Goal: Task Accomplishment & Management: Manage account settings

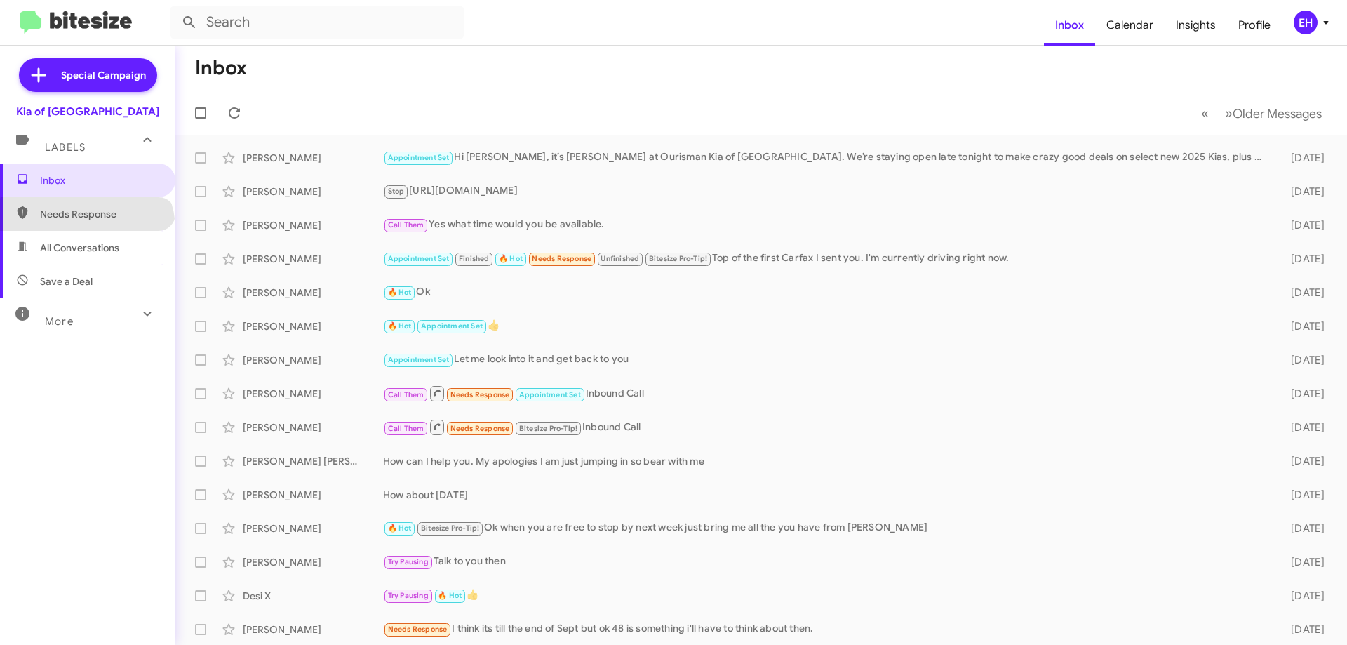
click at [85, 229] on span "Needs Response" at bounding box center [87, 214] width 175 height 34
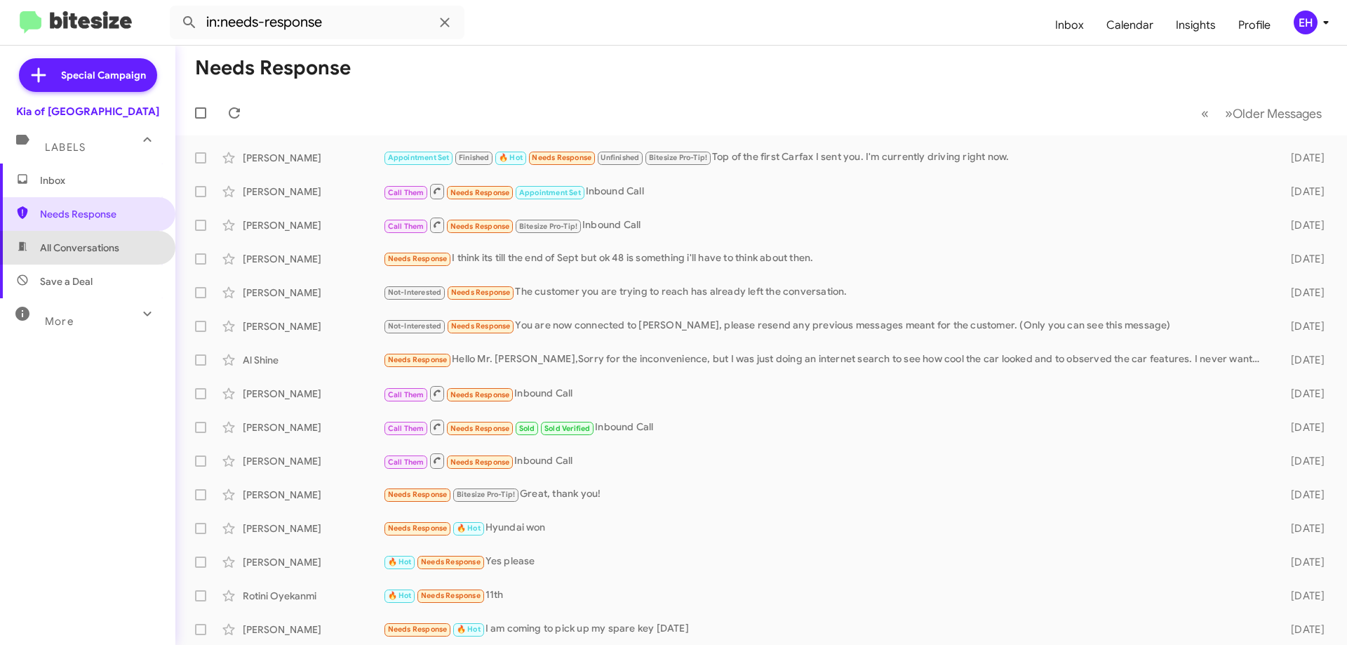
click at [87, 260] on span "All Conversations" at bounding box center [87, 248] width 175 height 34
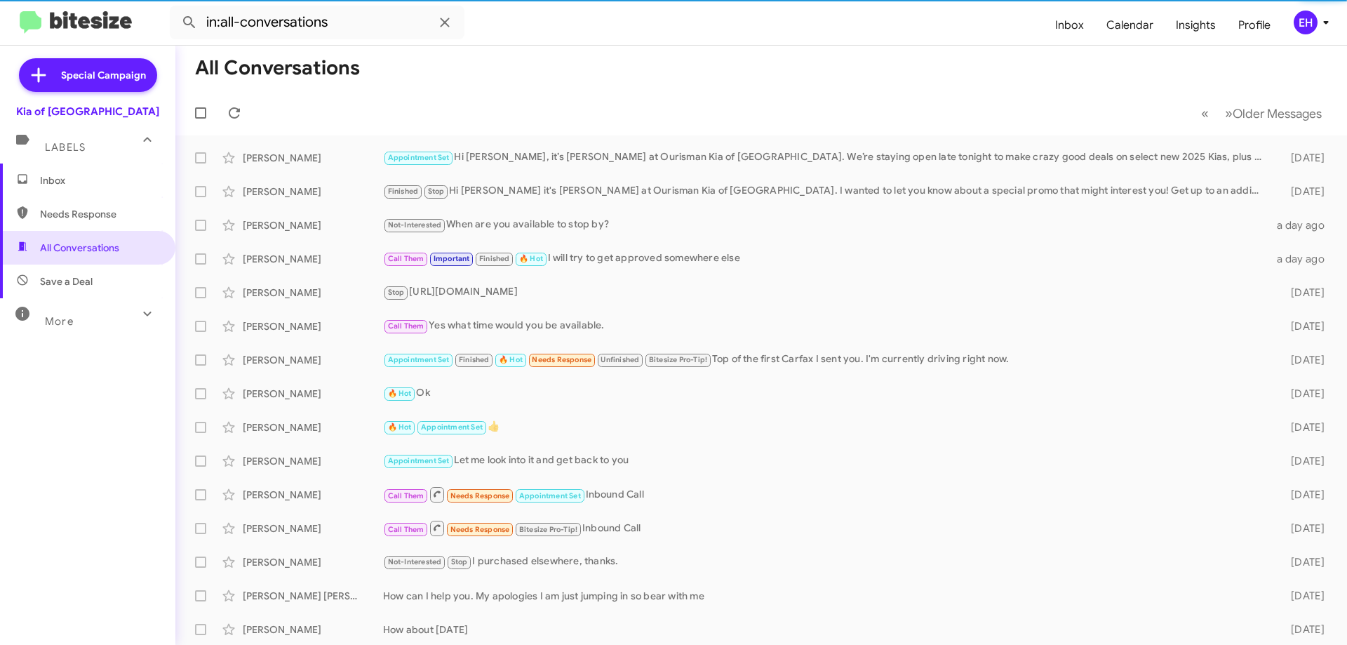
click at [76, 279] on span "Save a Deal" at bounding box center [66, 281] width 53 height 14
type input "in:not-interested"
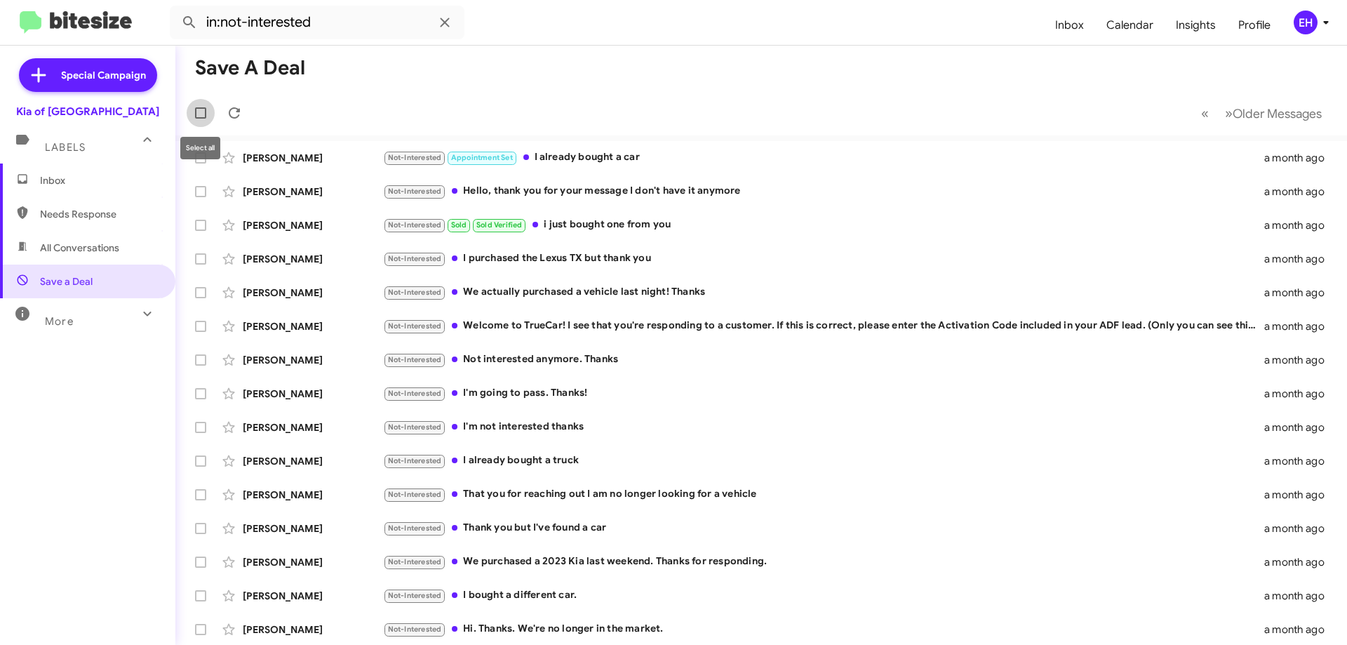
click at [195, 109] on span at bounding box center [200, 112] width 11 height 11
click at [200, 119] on input "checkbox" at bounding box center [200, 119] width 1 height 1
checkbox input "true"
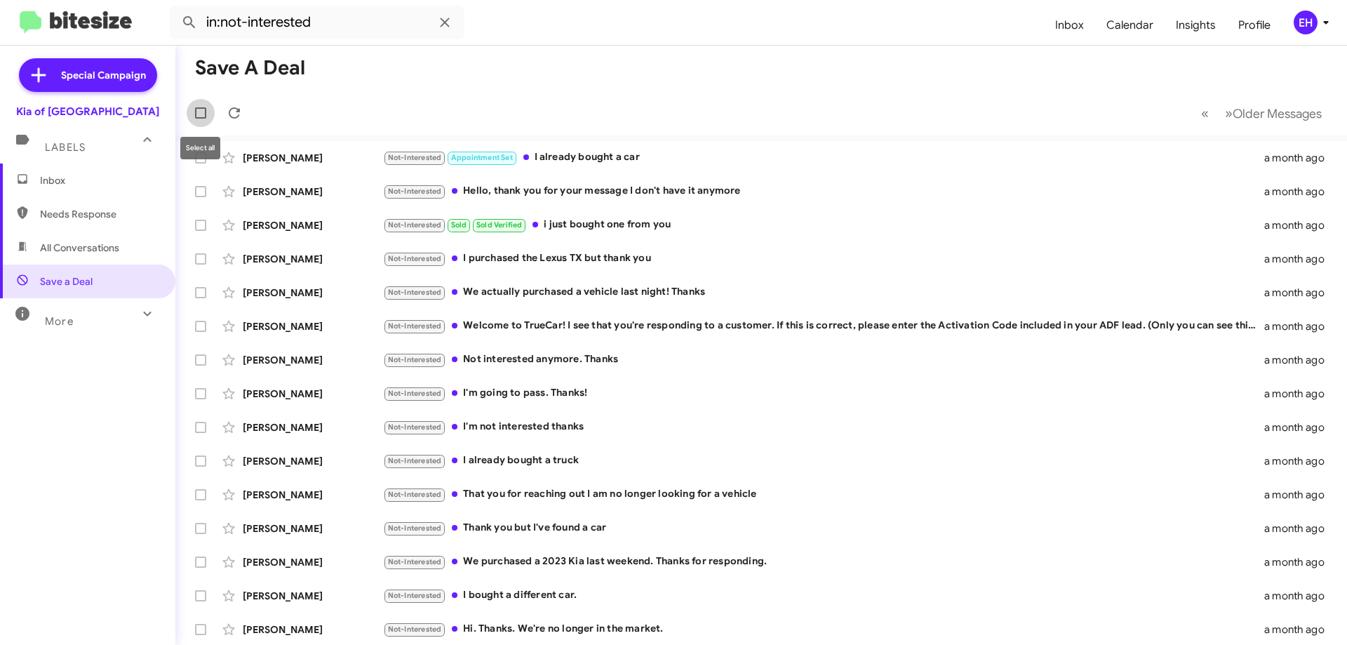
checkbox input "true"
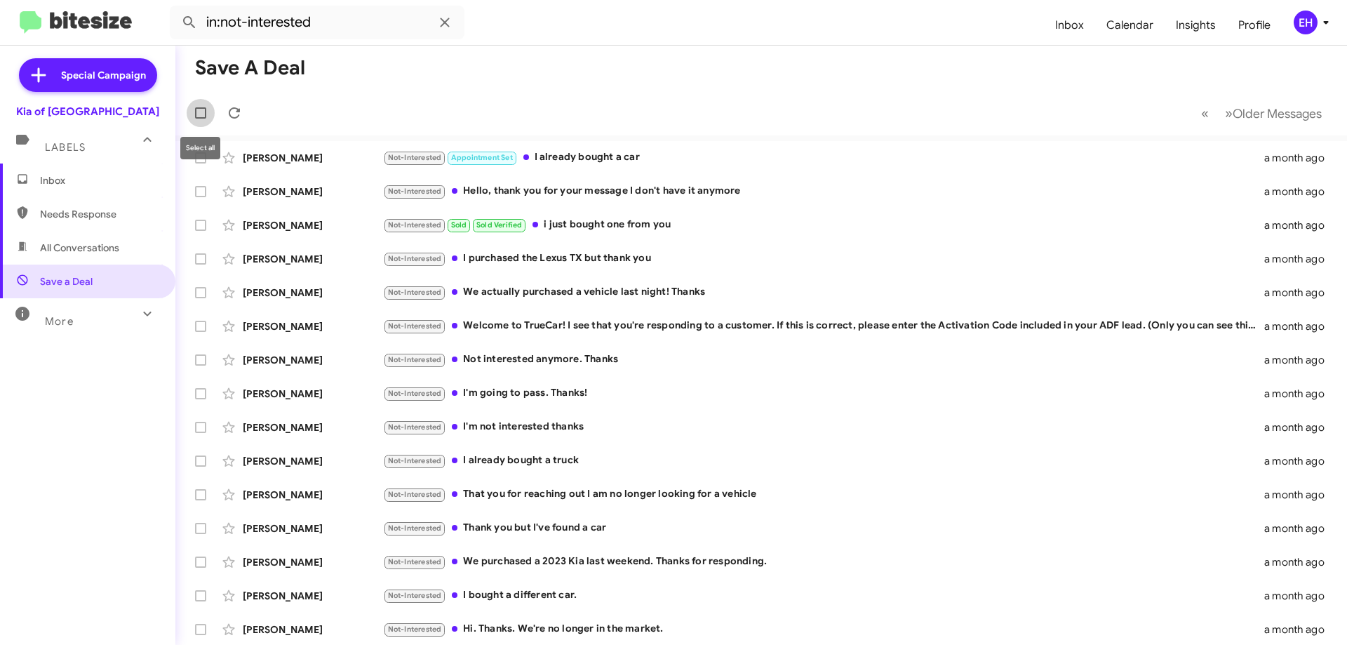
checkbox input "true"
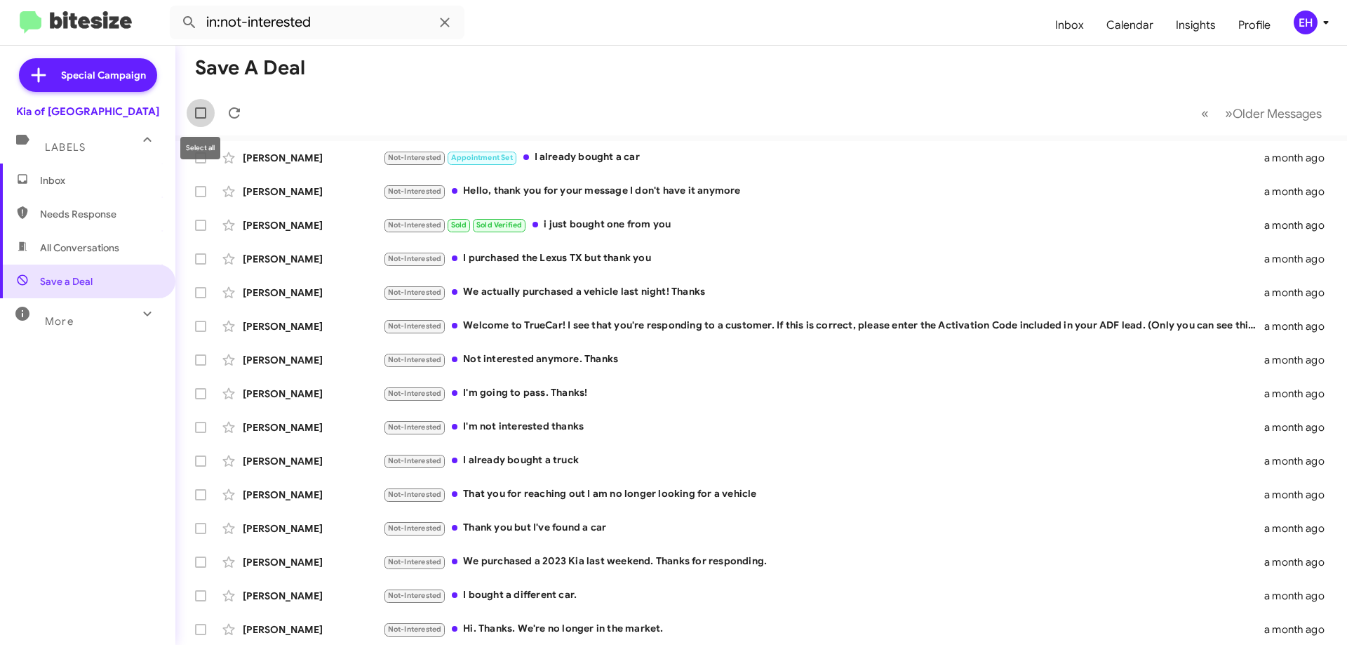
checkbox input "true"
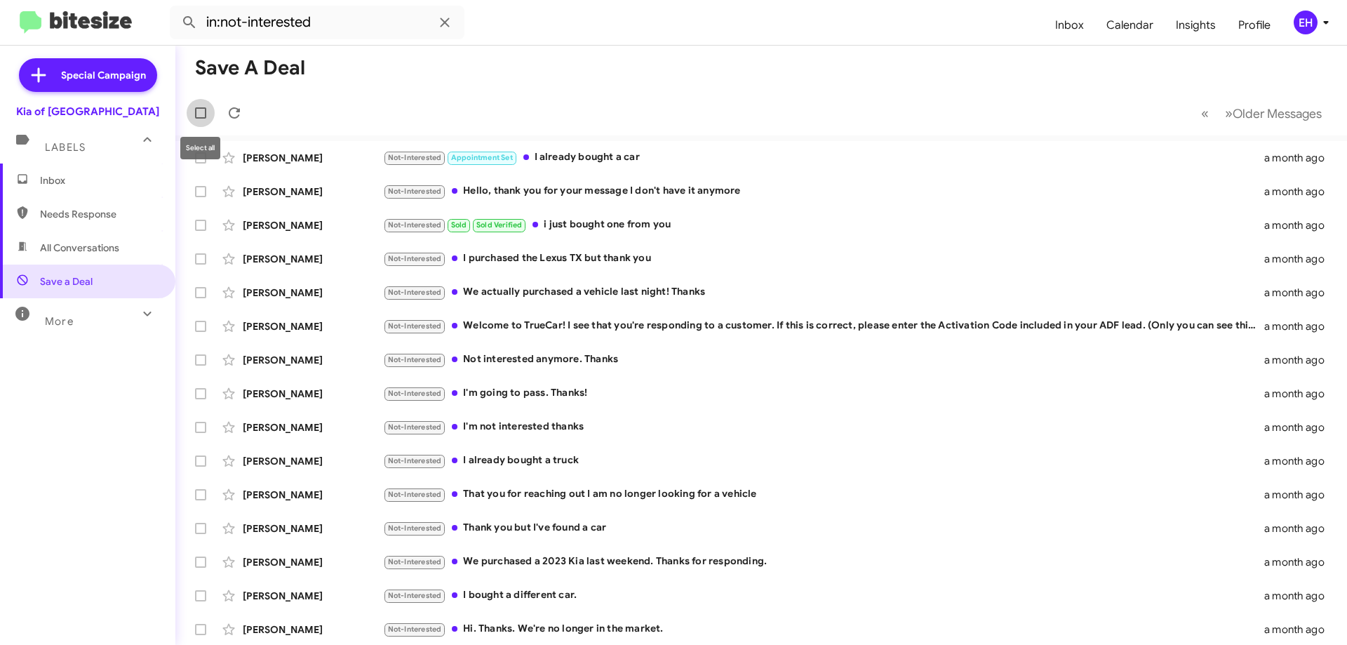
checkbox input "true"
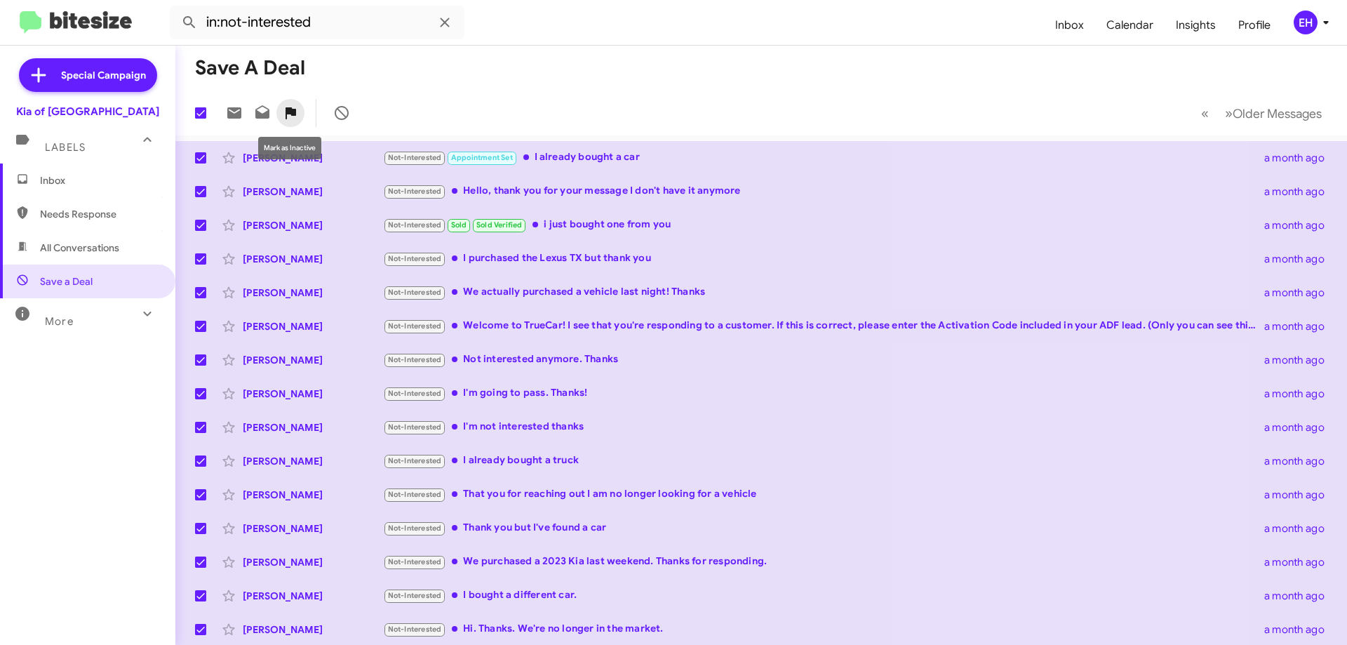
click at [290, 113] on icon at bounding box center [291, 113] width 11 height 12
checkbox input "false"
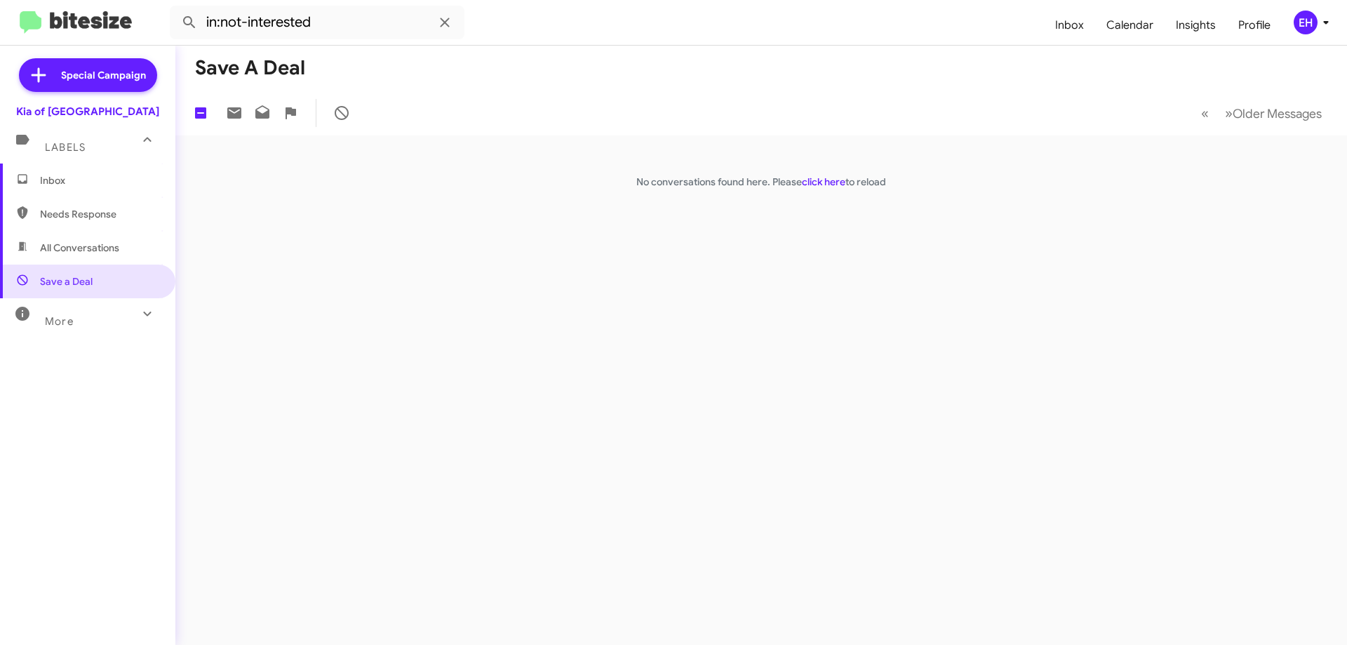
click at [67, 257] on span "All Conversations" at bounding box center [87, 248] width 175 height 34
type input "in:all-conversations"
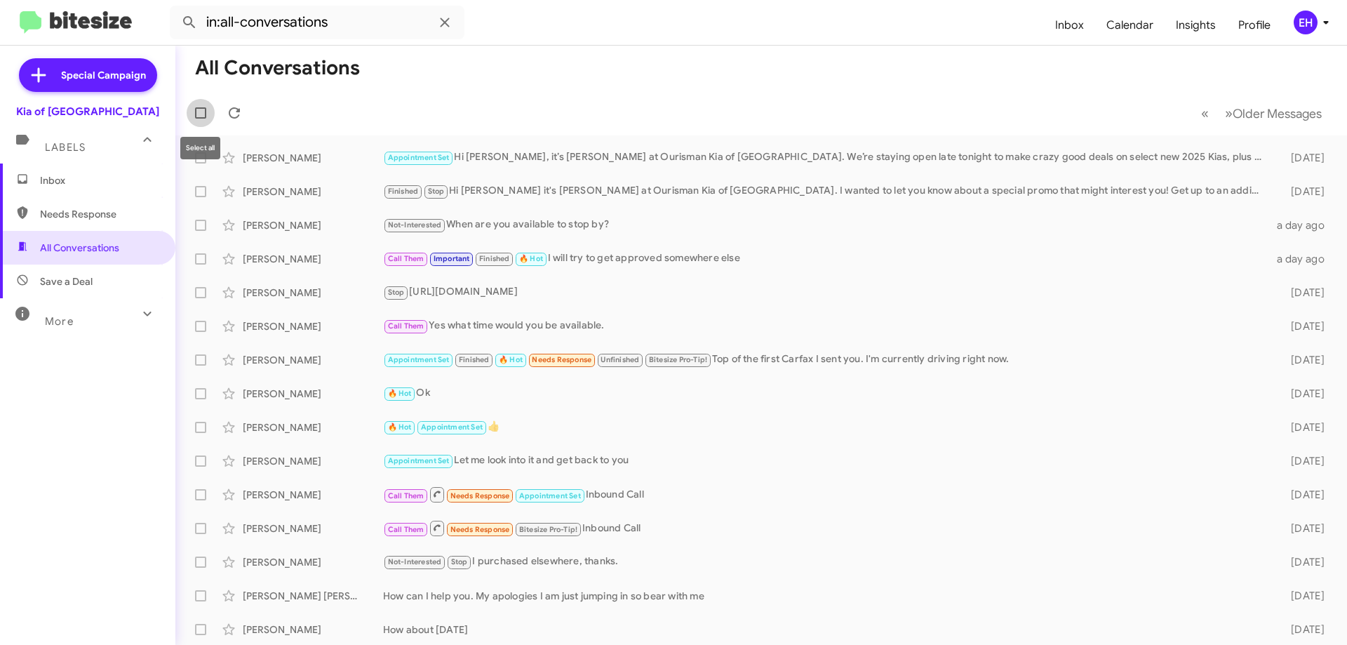
click at [207, 110] on label at bounding box center [201, 113] width 28 height 28
click at [201, 119] on input "checkbox" at bounding box center [200, 119] width 1 height 1
checkbox input "true"
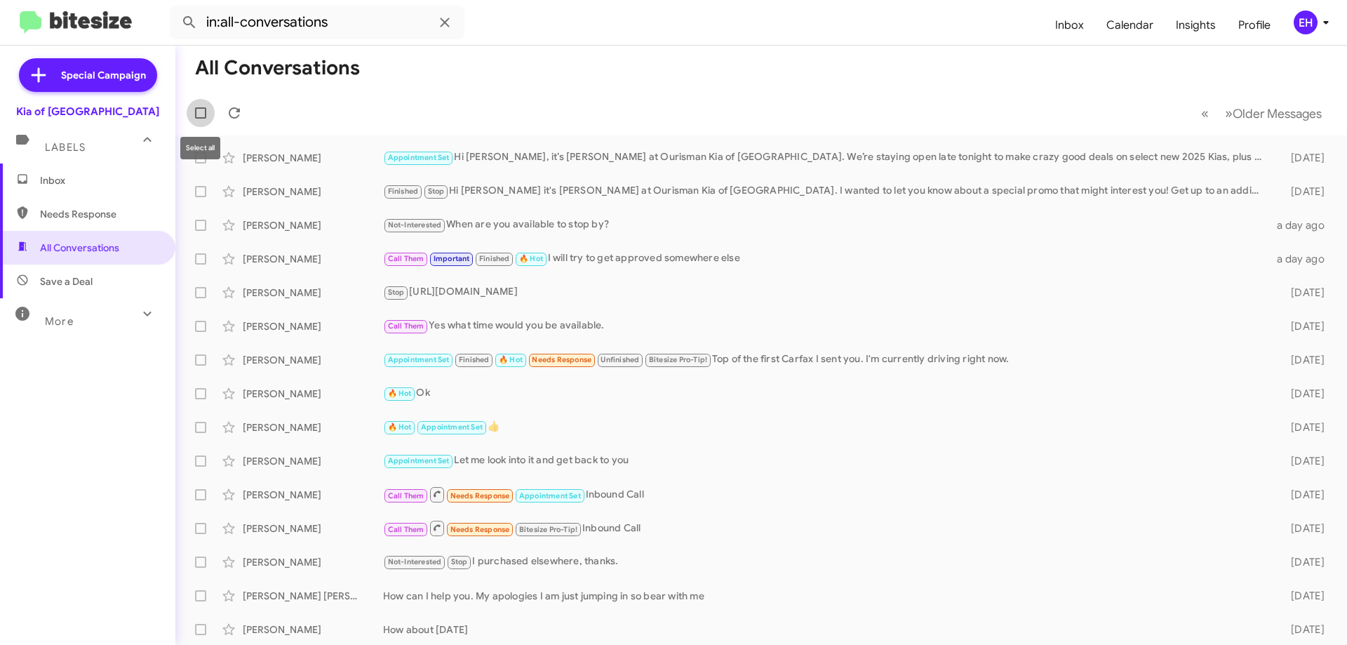
checkbox input "true"
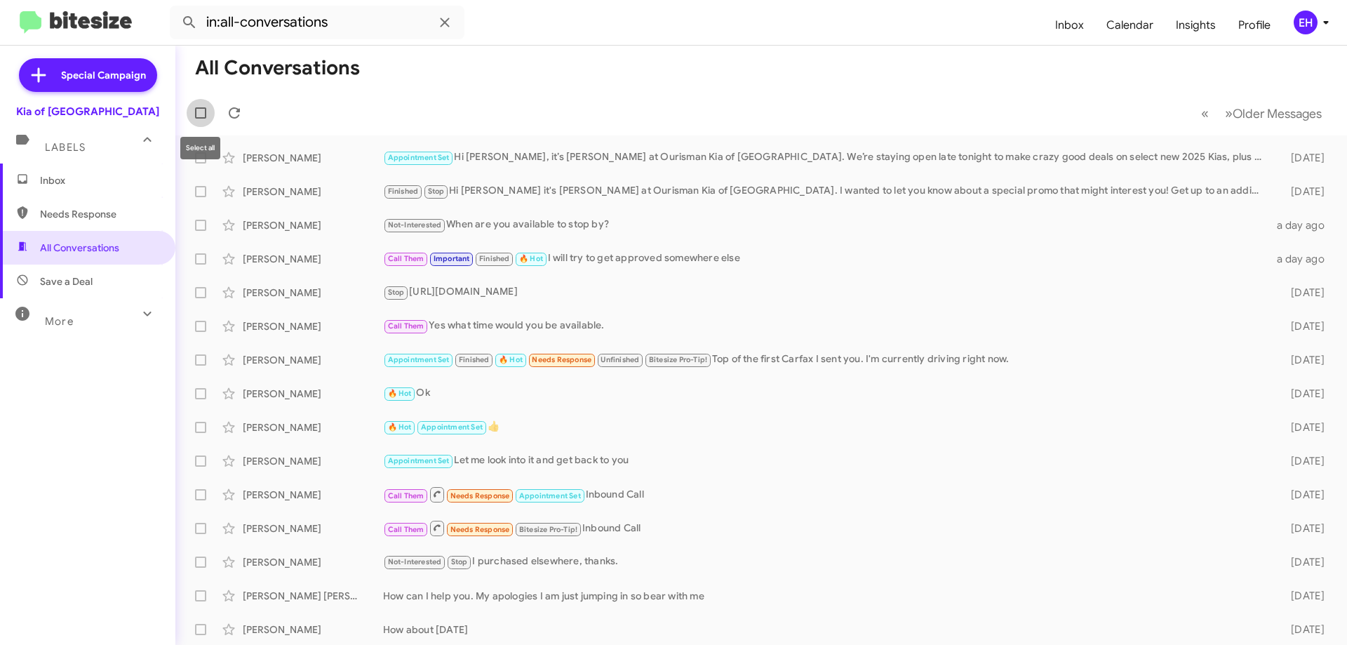
checkbox input "true"
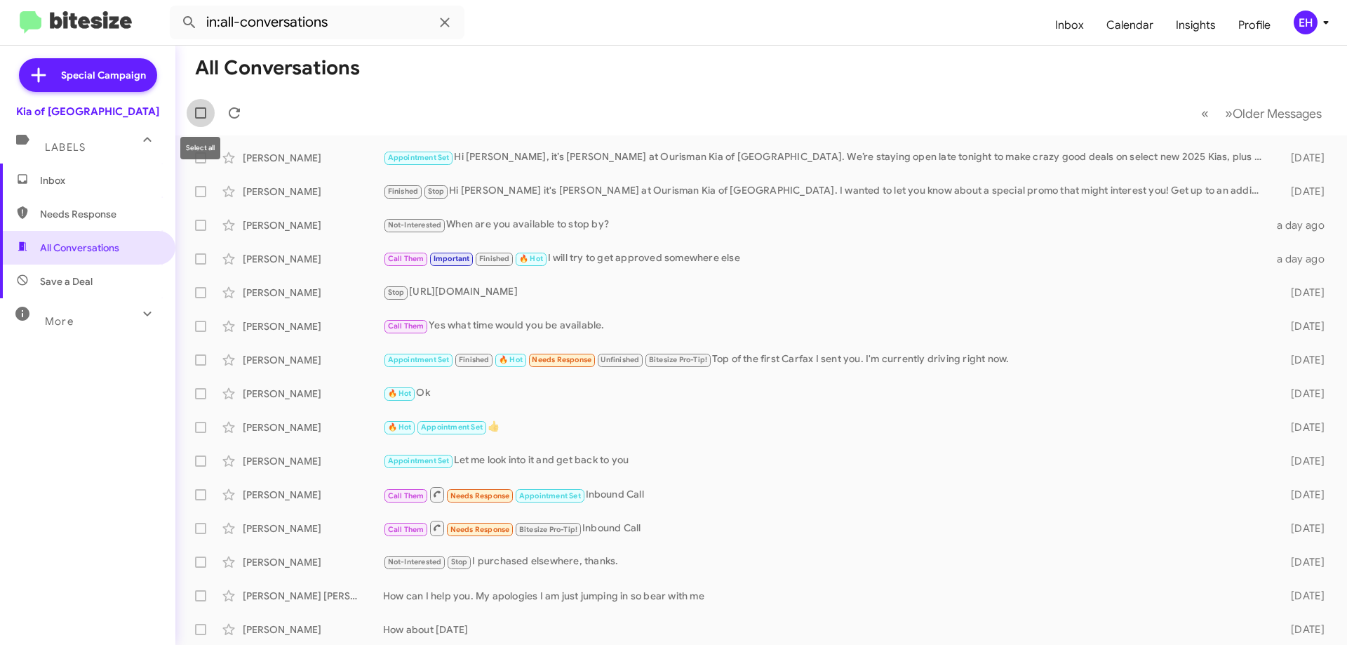
checkbox input "true"
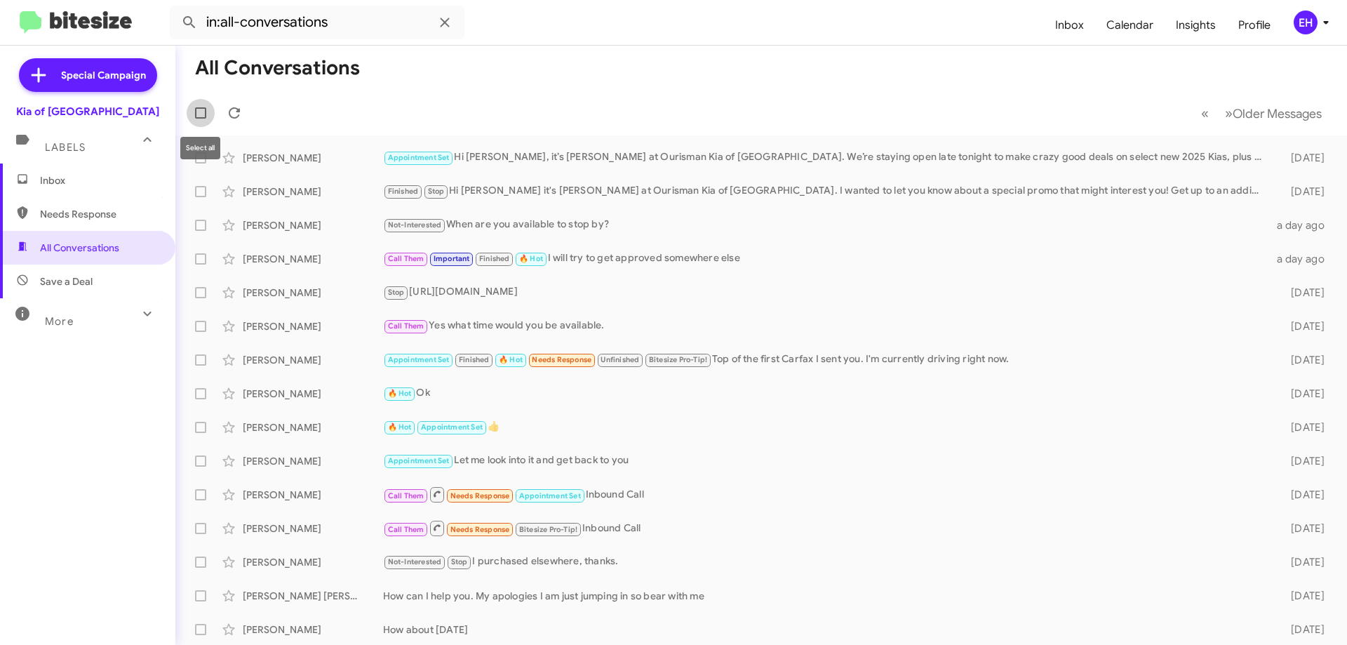
checkbox input "true"
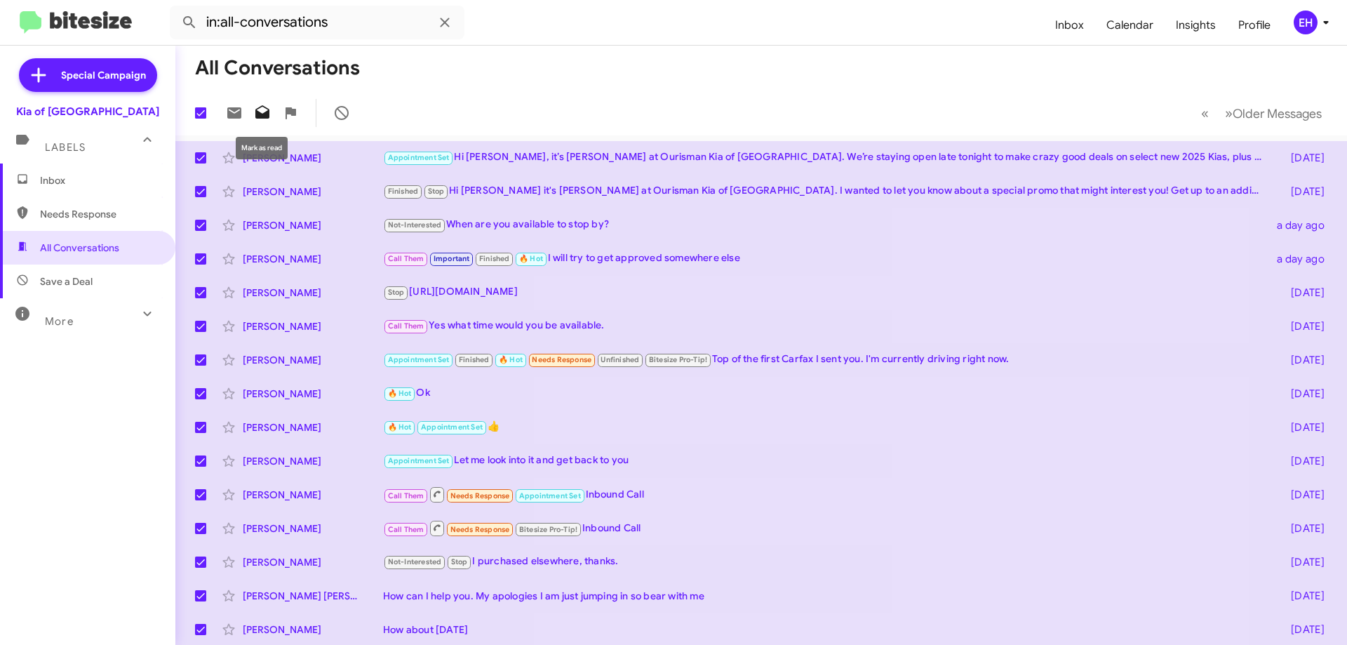
click at [268, 114] on icon at bounding box center [262, 111] width 14 height 13
click at [57, 213] on span "Needs Response" at bounding box center [99, 214] width 119 height 14
type input "in:needs-response"
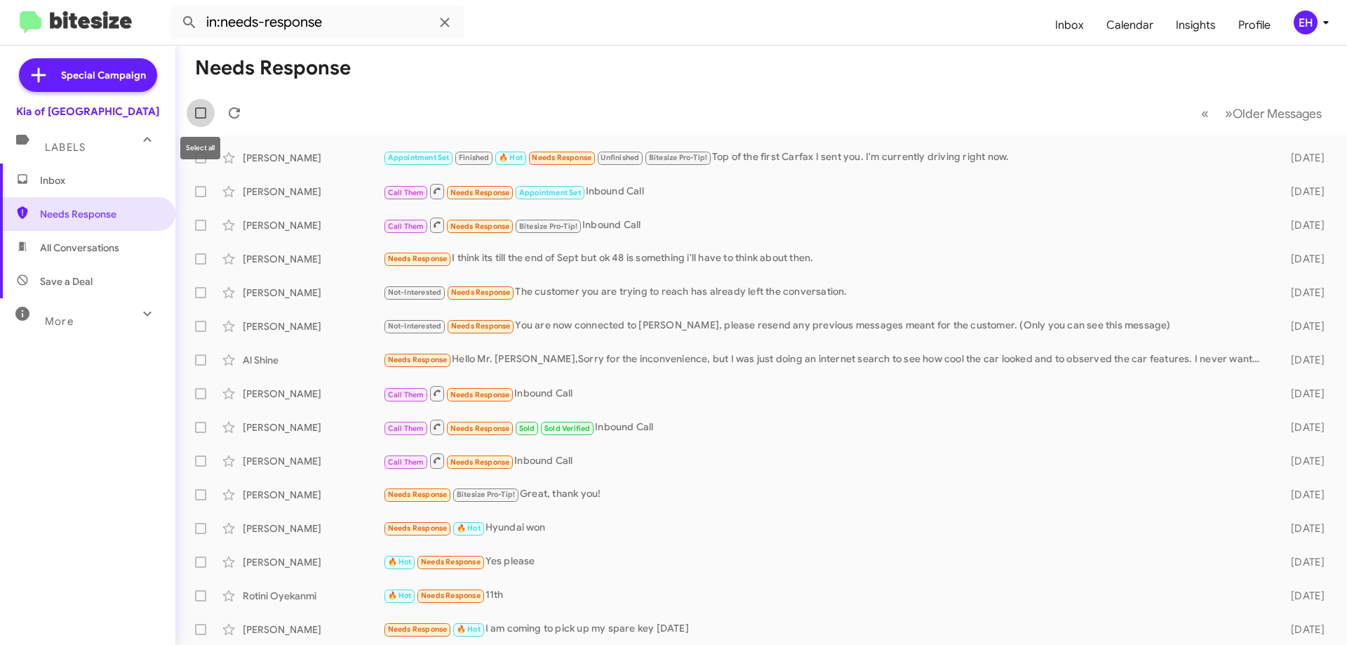
click at [199, 111] on span at bounding box center [200, 112] width 11 height 11
click at [200, 119] on input "checkbox" at bounding box center [200, 119] width 1 height 1
checkbox input "true"
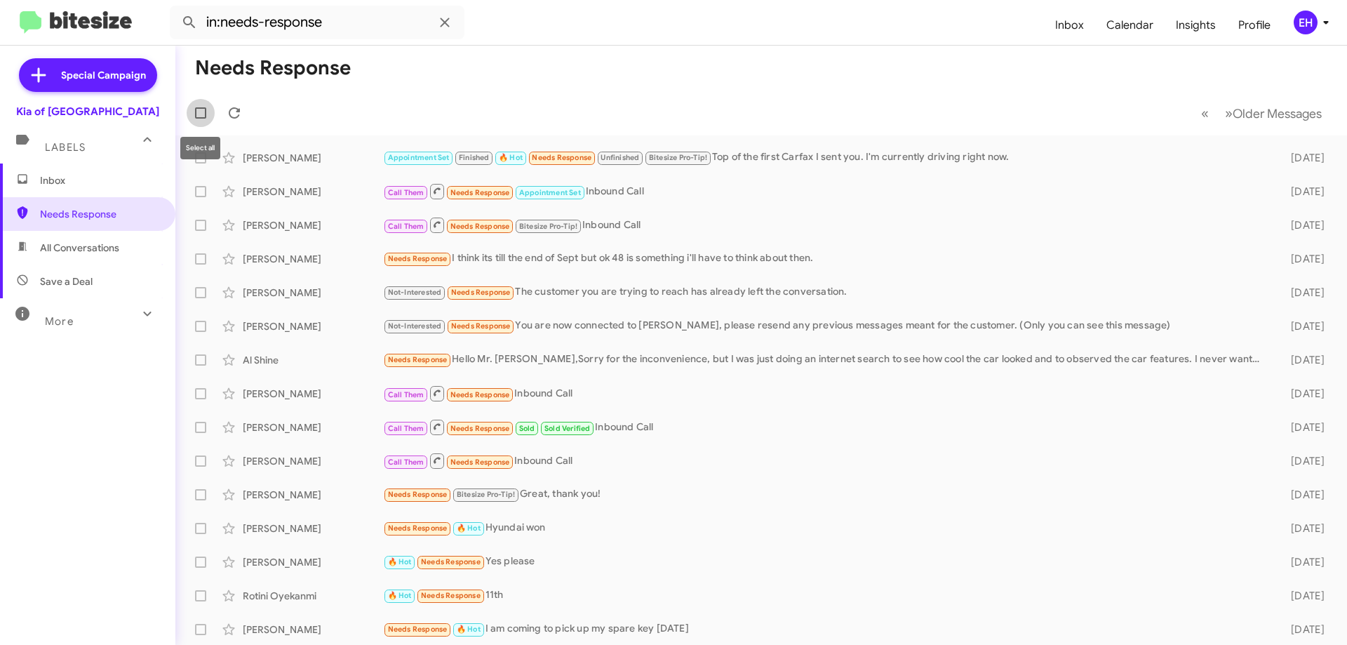
checkbox input "true"
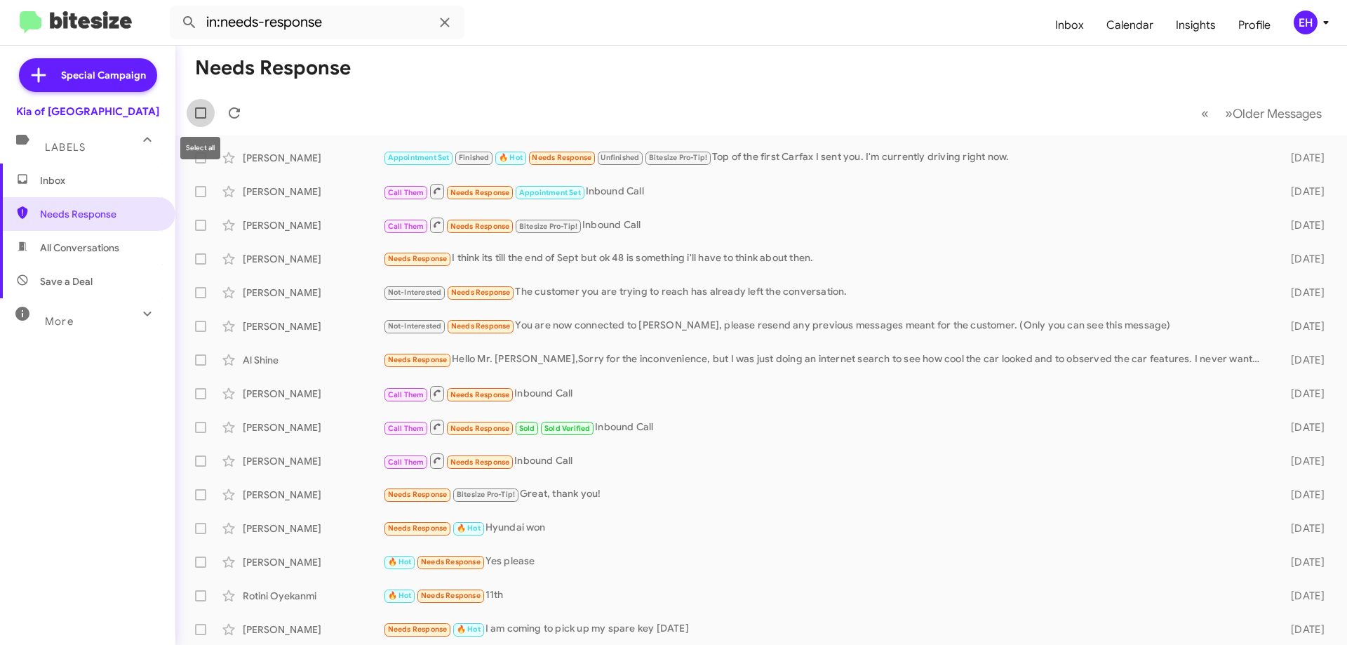
checkbox input "true"
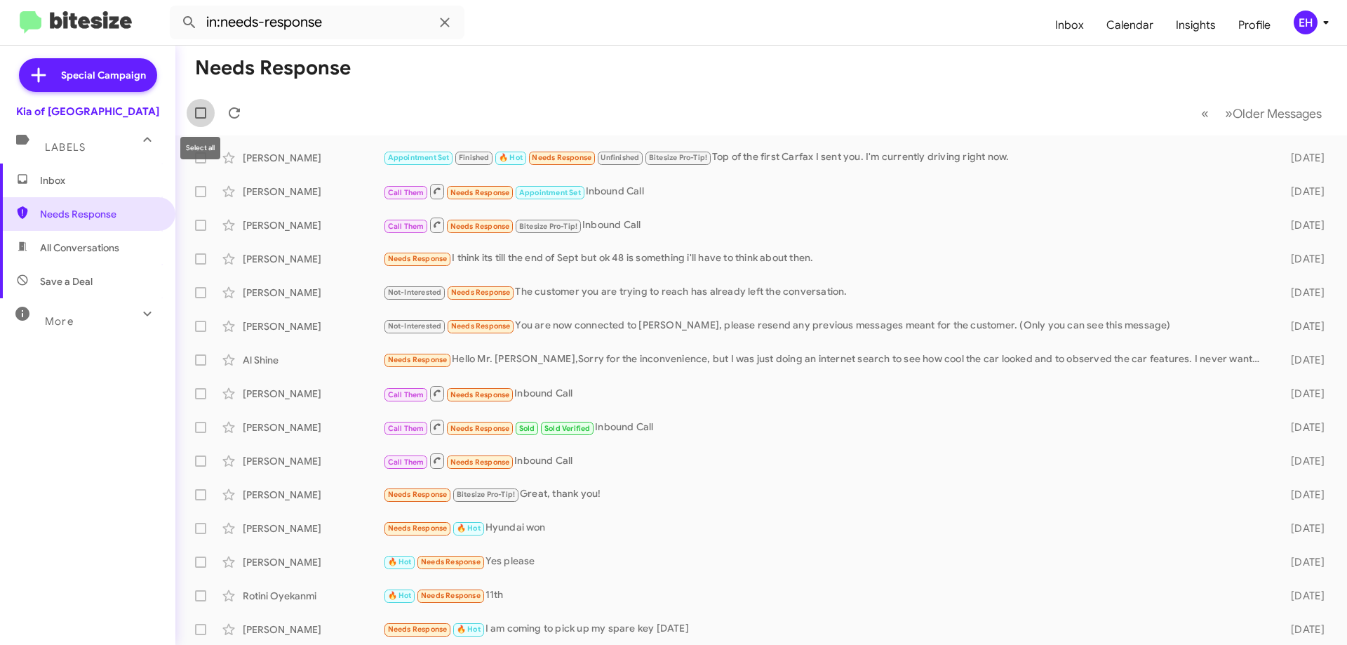
checkbox input "true"
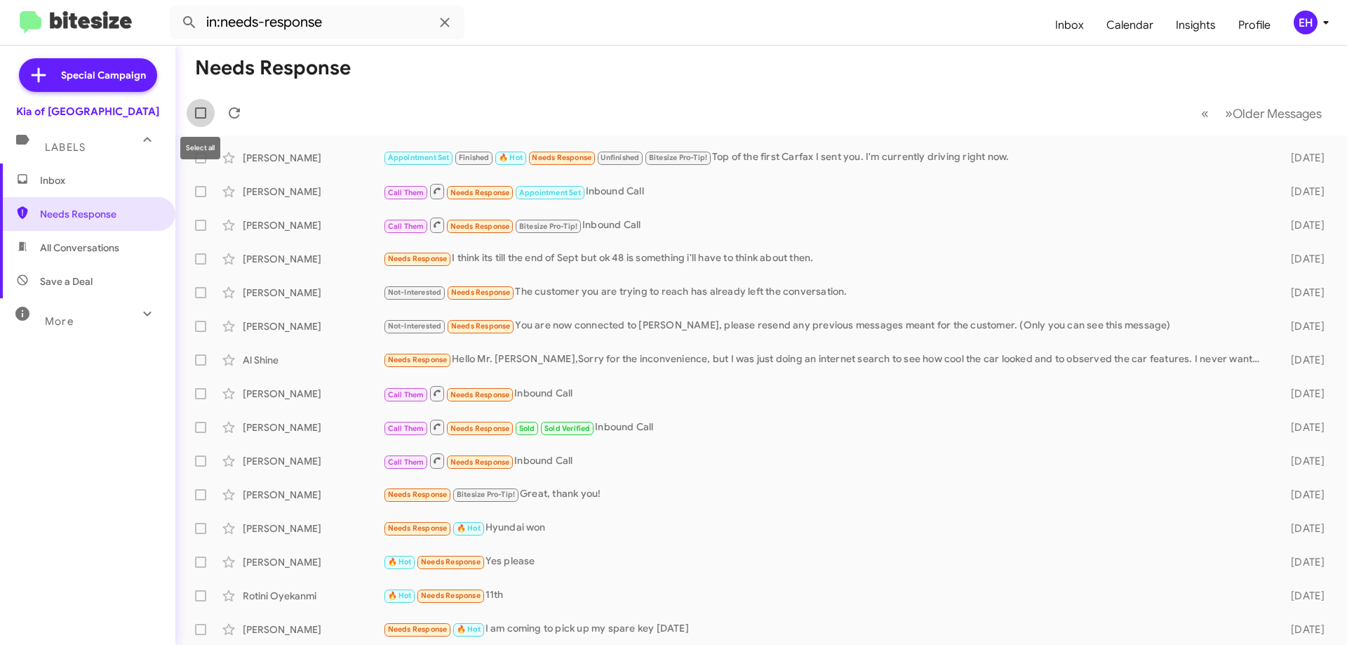
checkbox input "true"
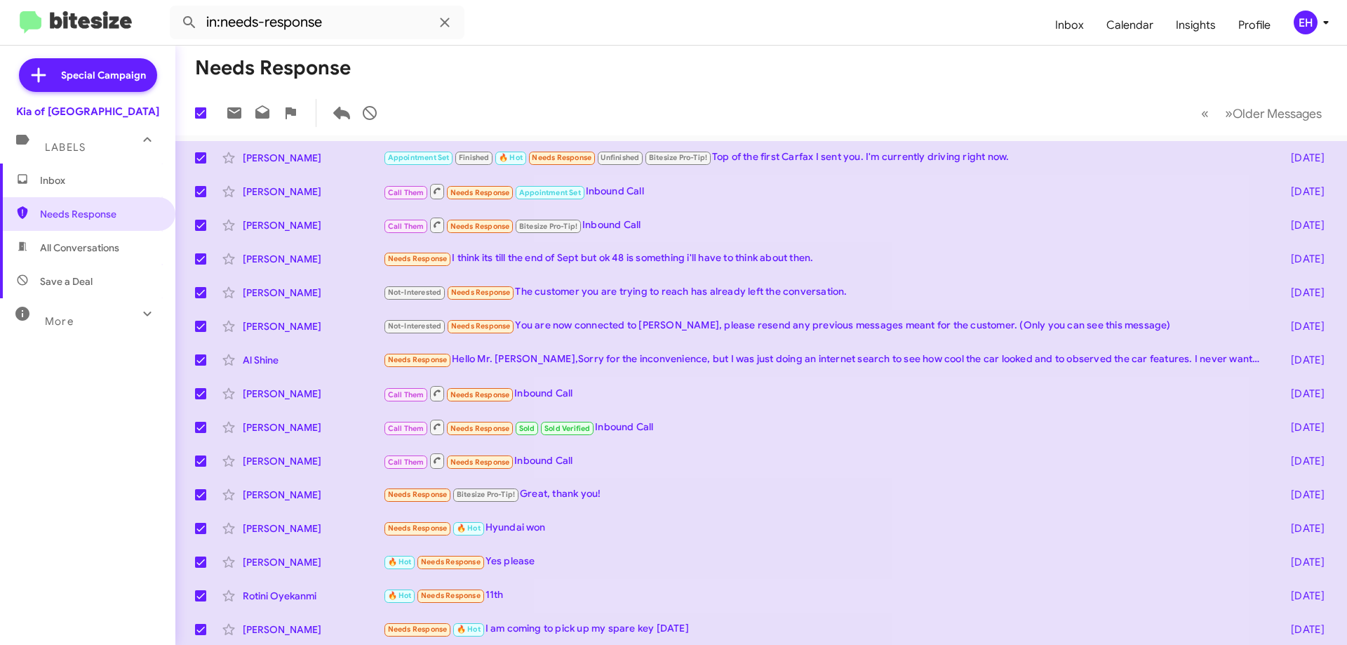
click at [76, 154] on div "Labels" at bounding box center [73, 141] width 125 height 26
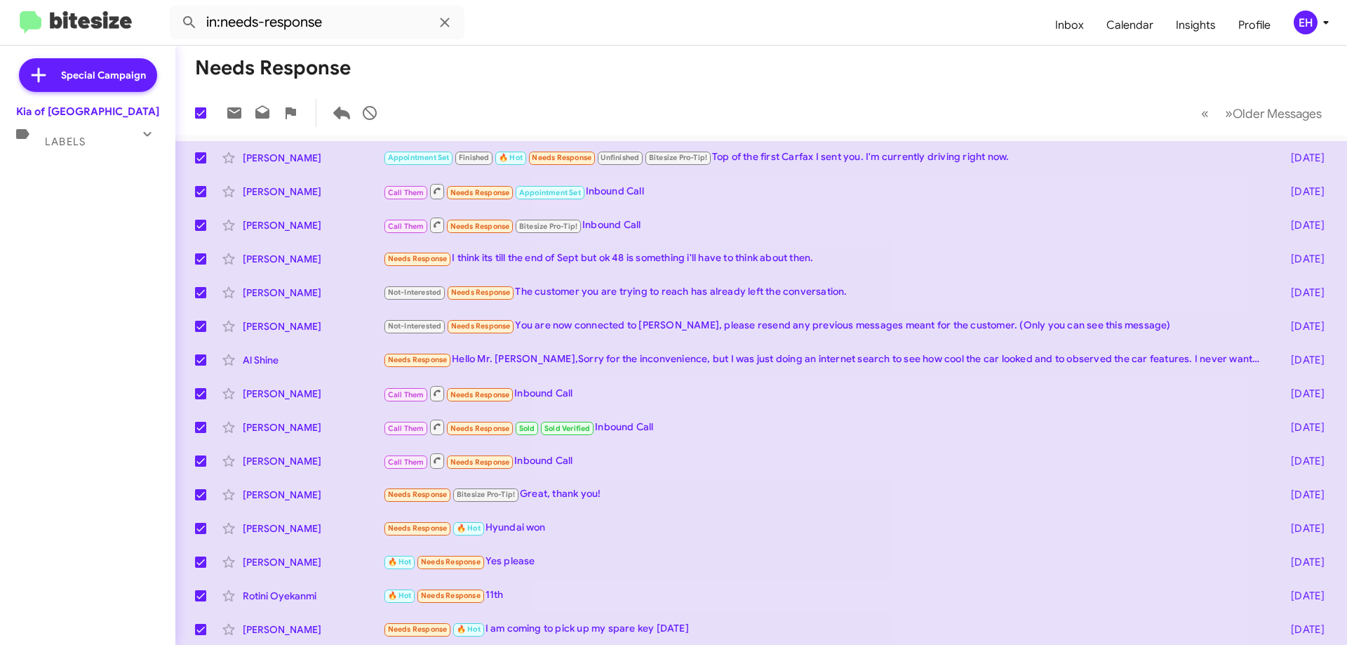
click at [85, 119] on mat-expansion-panel-header "Labels" at bounding box center [87, 136] width 175 height 34
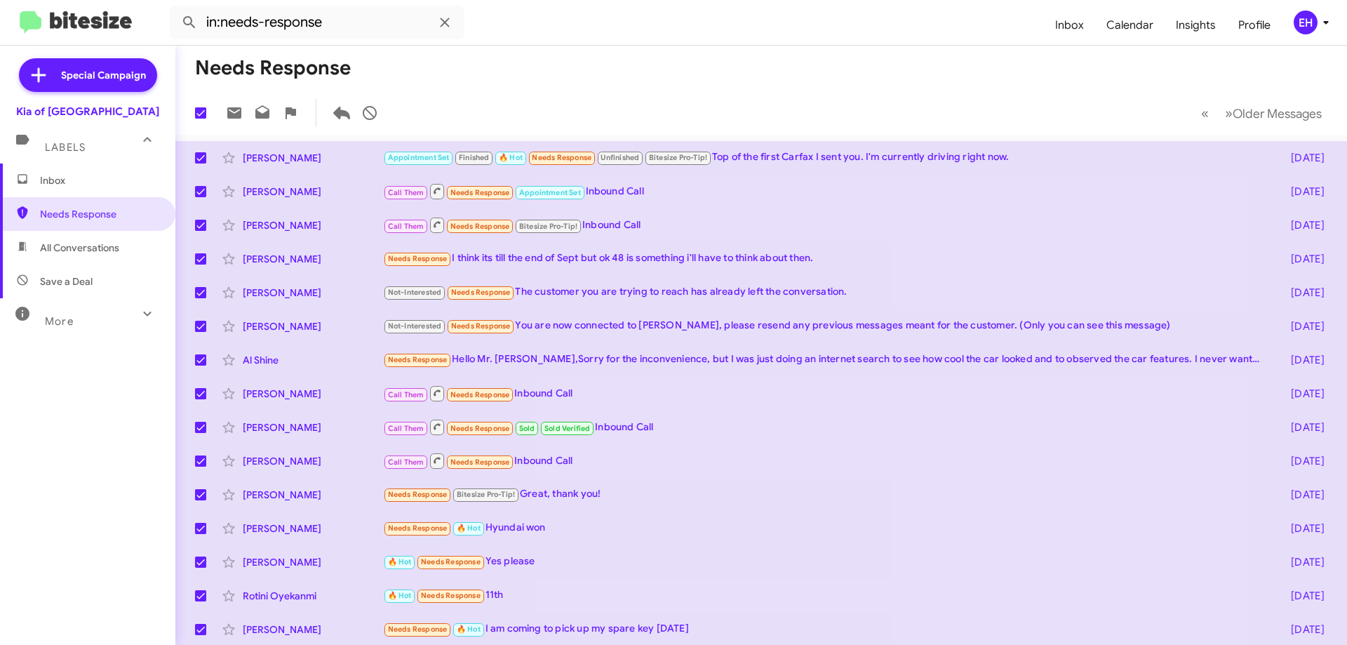
click at [70, 102] on div "Kia of [GEOGRAPHIC_DATA]" at bounding box center [87, 109] width 175 height 20
click at [70, 107] on div "Kia of [GEOGRAPHIC_DATA]" at bounding box center [87, 112] width 143 height 14
click at [53, 22] on img at bounding box center [76, 22] width 112 height 23
